Goal: Information Seeking & Learning: Learn about a topic

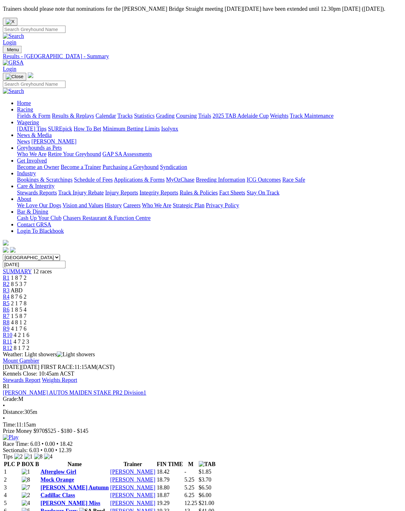
scroll to position [3, 0]
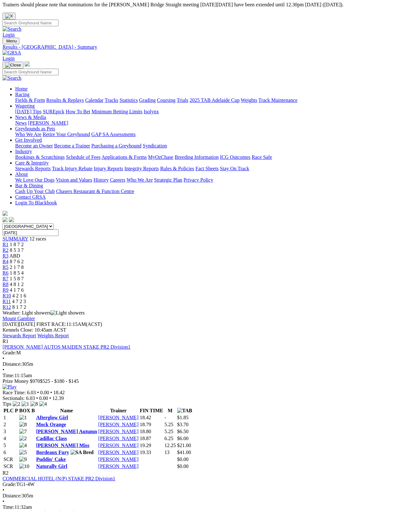
click at [36, 333] on link "Stewards Report" at bounding box center [20, 335] width 34 height 5
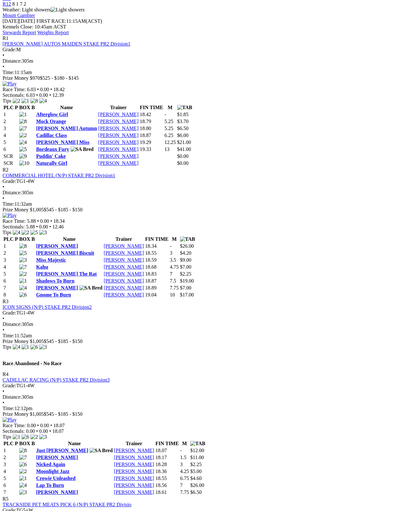
scroll to position [300, 0]
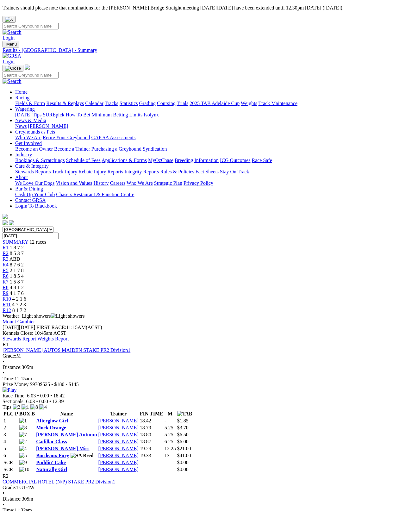
scroll to position [223, 0]
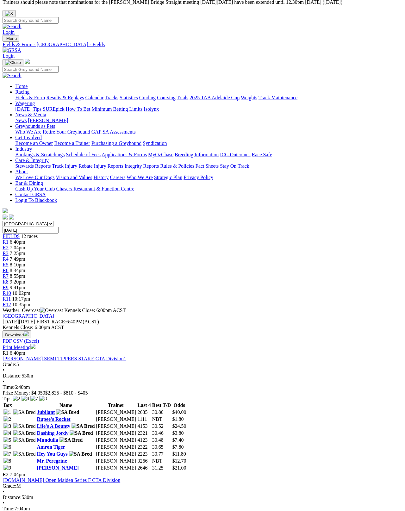
scroll to position [0, 25]
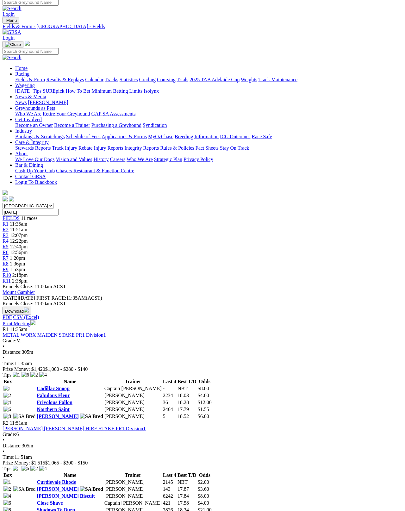
scroll to position [15, 0]
